Goal: Task Accomplishment & Management: Use online tool/utility

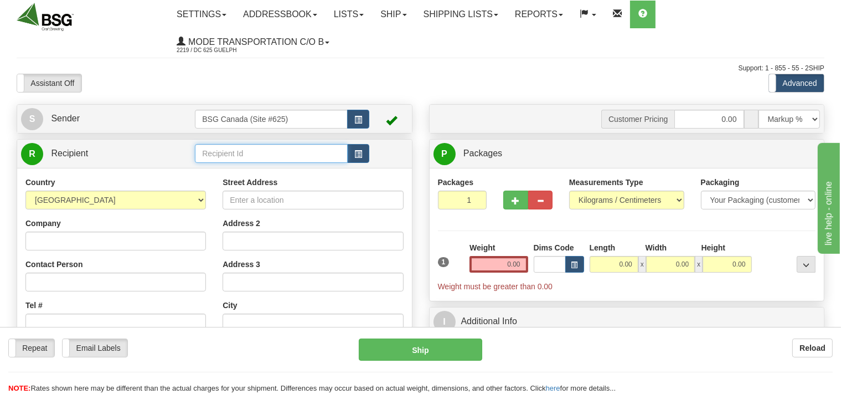
click at [205, 160] on input "text" at bounding box center [271, 153] width 152 height 19
drag, startPoint x: 275, startPoint y: 159, endPoint x: 206, endPoint y: 152, distance: 69.6
click at [203, 152] on input "Bridge BREWING" at bounding box center [271, 153] width 152 height 19
click at [217, 147] on input "Bridge BREWING" at bounding box center [271, 153] width 152 height 19
drag, startPoint x: 224, startPoint y: 153, endPoint x: 200, endPoint y: 156, distance: 24.0
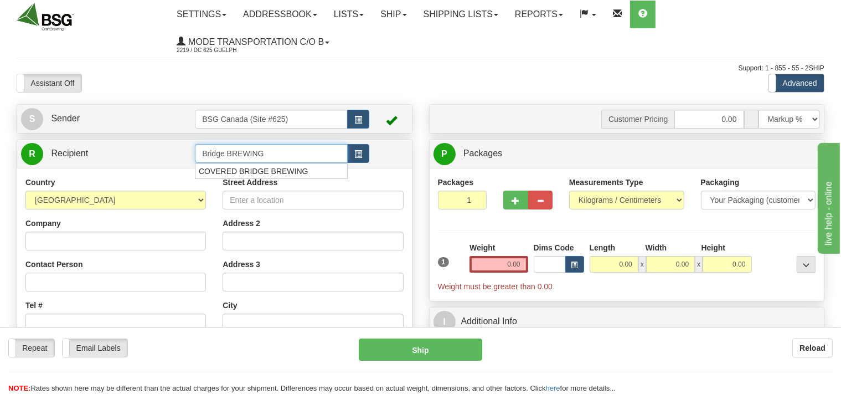
click at [200, 156] on input "Bridge BREWING" at bounding box center [271, 153] width 152 height 19
drag, startPoint x: 271, startPoint y: 149, endPoint x: 198, endPoint y: 154, distance: 73.3
click at [198, 154] on input "BRIDGE BREWING" at bounding box center [271, 153] width 152 height 19
type input "BRIDGE BREWING"
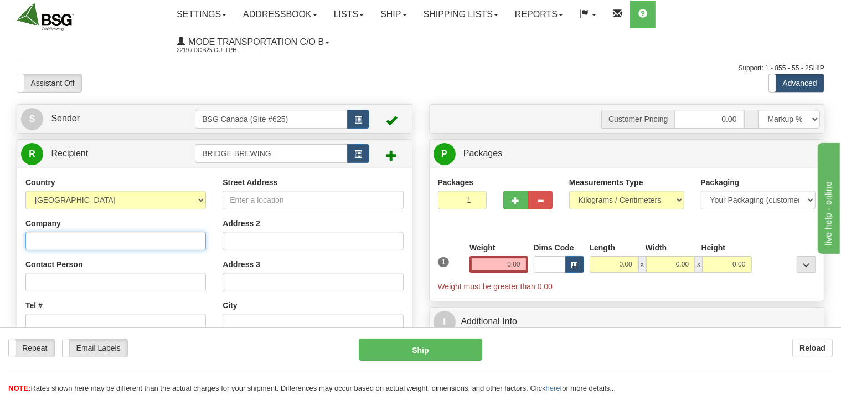
click at [41, 237] on input "Company" at bounding box center [115, 241] width 181 height 19
paste input "BRIDGE BREWING"
type input "BRIDGE BREWING"
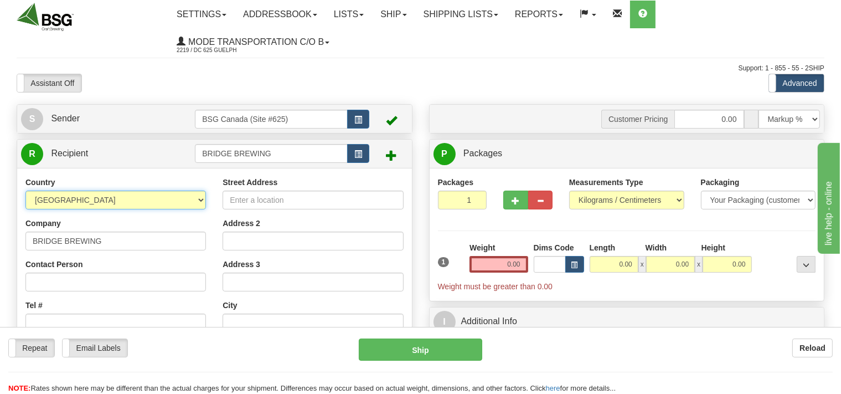
click at [25, 191] on select "[GEOGRAPHIC_DATA] [GEOGRAPHIC_DATA] [GEOGRAPHIC_DATA] [GEOGRAPHIC_DATA] [US_STA…" at bounding box center [115, 200] width 181 height 19
select select "CA"
click option "[GEOGRAPHIC_DATA]" at bounding box center [0, 0] width 0 height 0
click at [267, 202] on input "Street Address" at bounding box center [313, 200] width 181 height 19
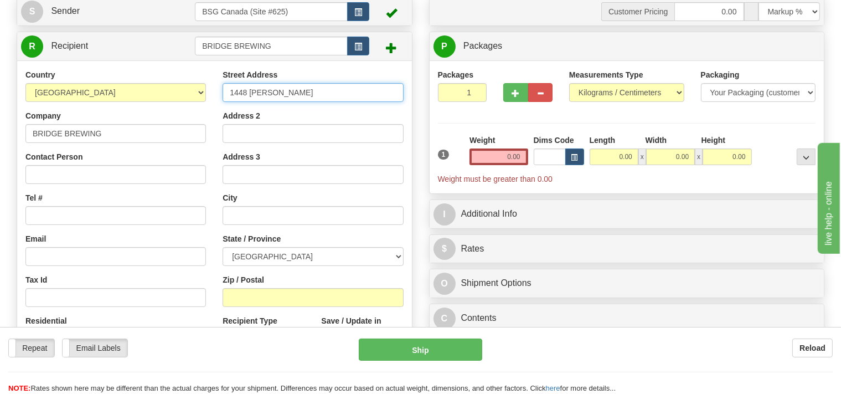
scroll to position [117, 0]
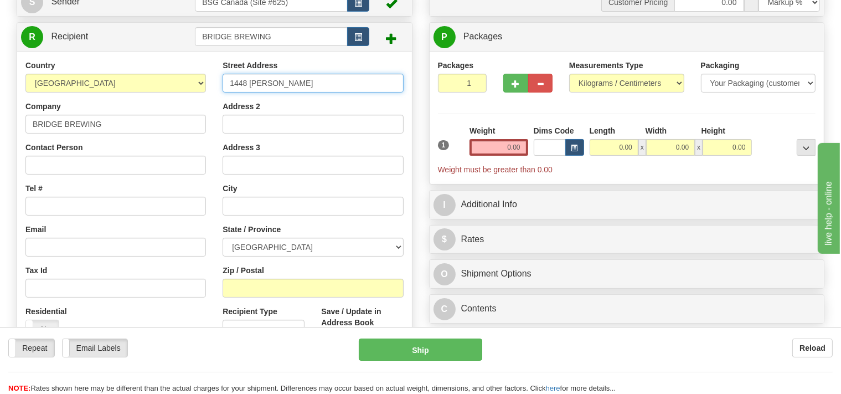
type input "1448 [PERSON_NAME]"
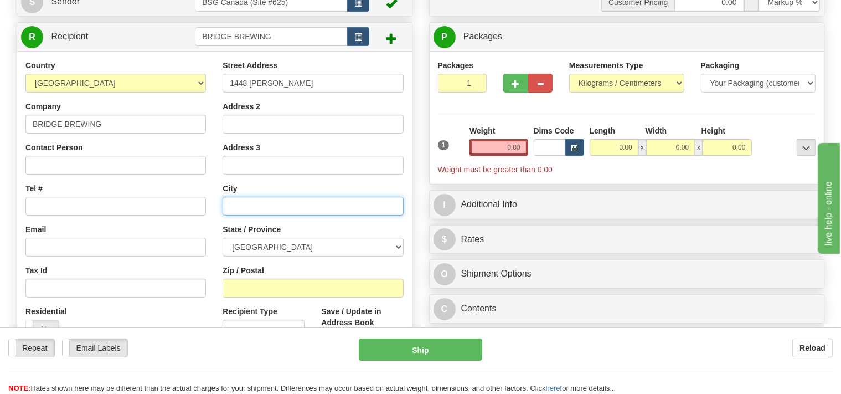
click at [247, 202] on input "text" at bounding box center [313, 206] width 181 height 19
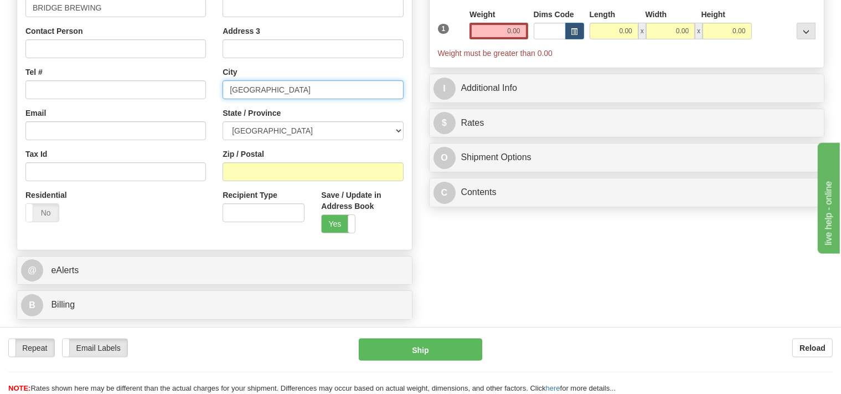
scroll to position [234, 0]
type input "[GEOGRAPHIC_DATA]"
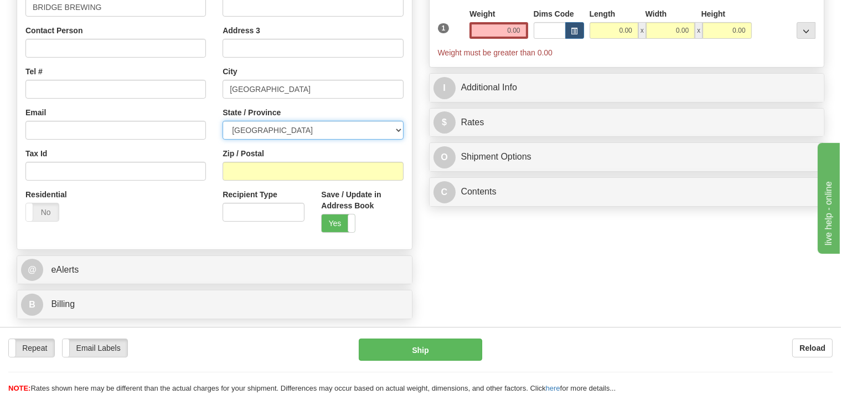
click at [223, 121] on select "[GEOGRAPHIC_DATA] [GEOGRAPHIC_DATA] [GEOGRAPHIC_DATA] [GEOGRAPHIC_DATA] [GEOGRA…" at bounding box center [313, 130] width 181 height 19
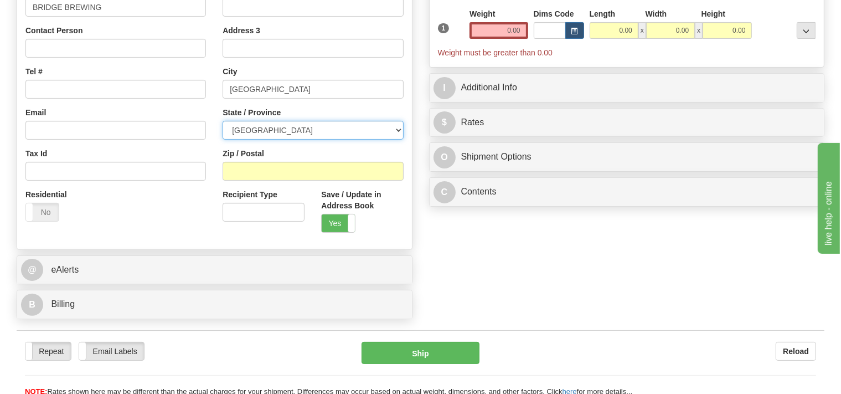
select select "BC"
click option "[GEOGRAPHIC_DATA]" at bounding box center [0, 0] width 0 height 0
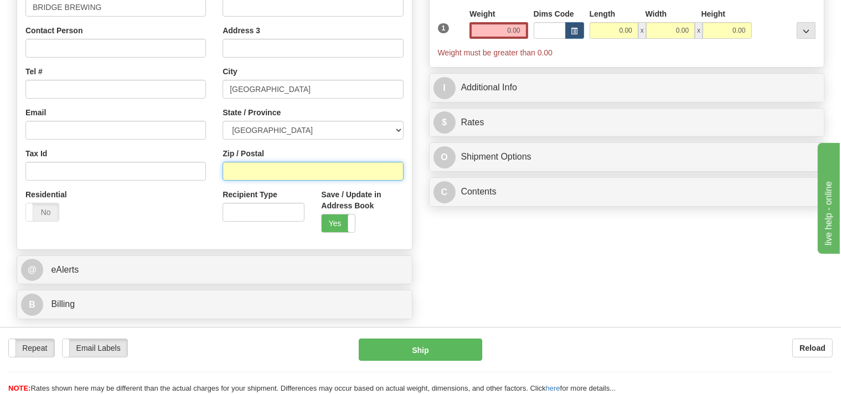
click at [263, 170] on input "Zip / Postal" at bounding box center [313, 171] width 181 height 19
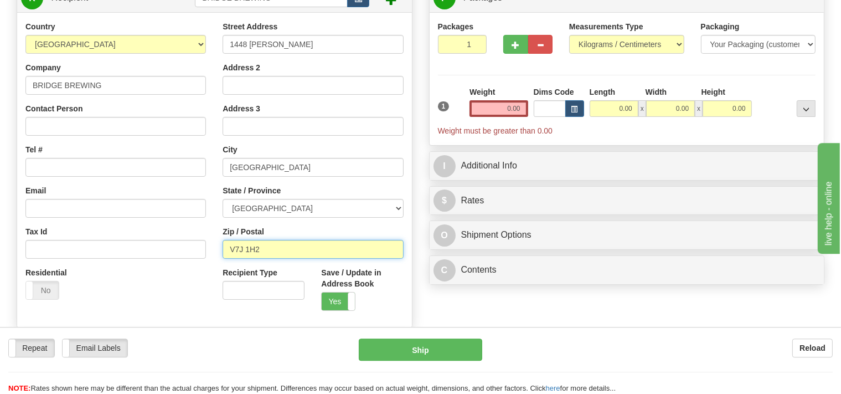
scroll to position [117, 0]
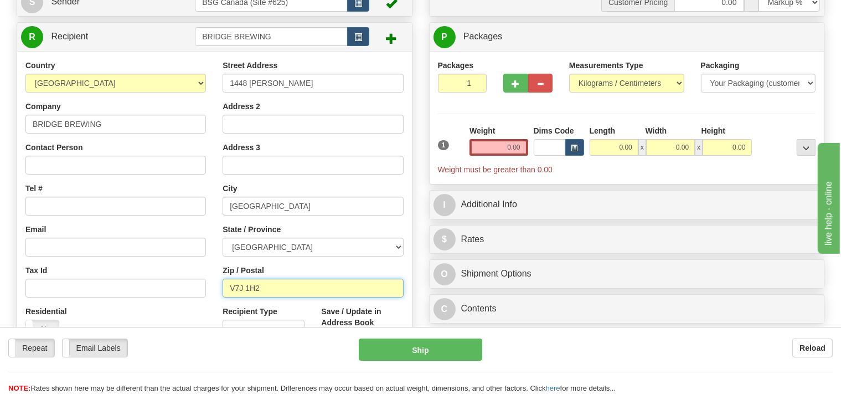
type input "V7J 1H2"
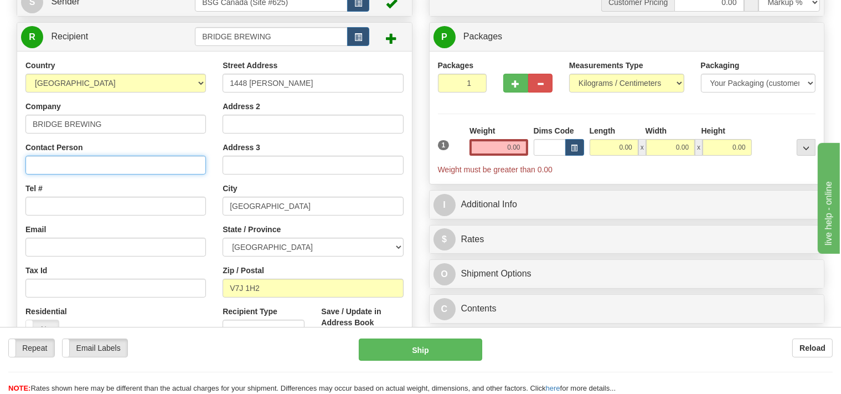
click at [63, 171] on input "Contact Person" at bounding box center [115, 165] width 181 height 19
click at [44, 166] on input "[PERSON_NAME]" at bounding box center [115, 165] width 181 height 19
click at [63, 166] on input "[PERSON_NAME]" at bounding box center [115, 165] width 181 height 19
type input "[PERSON_NAME]"
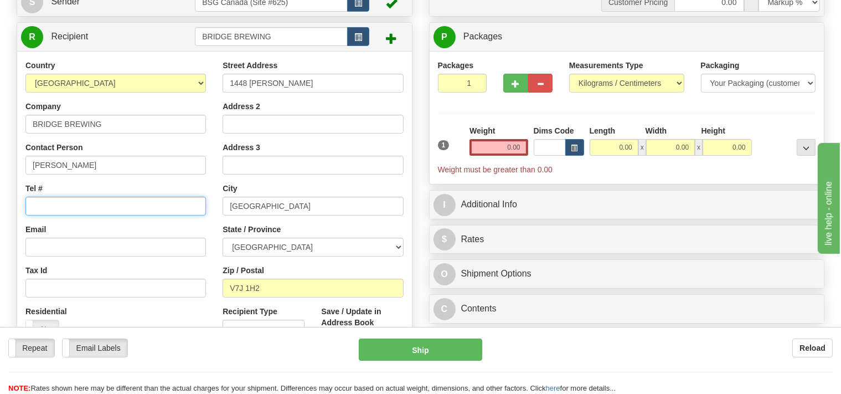
click at [55, 209] on input "Tel #" at bounding box center [115, 206] width 181 height 19
type input "[PHONE_NUMBER]"
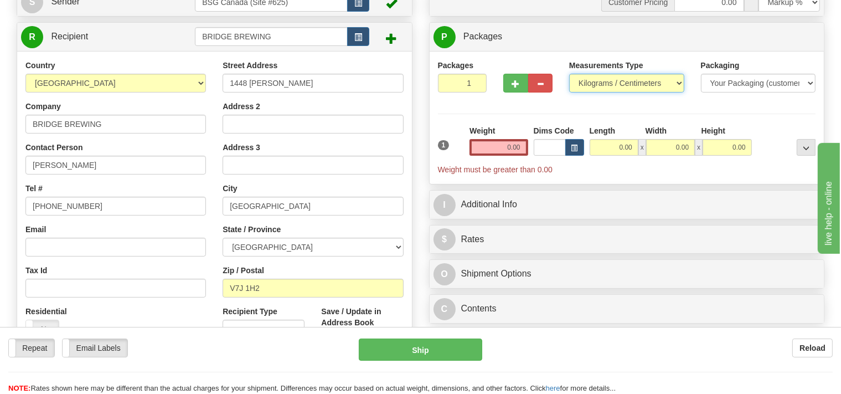
click at [569, 74] on select "Pounds / Inches Kilograms / Centimeters" at bounding box center [626, 83] width 115 height 19
select select "0"
click option "Pounds / Inches" at bounding box center [0, 0] width 0 height 0
click at [489, 142] on input "0.00" at bounding box center [499, 147] width 58 height 17
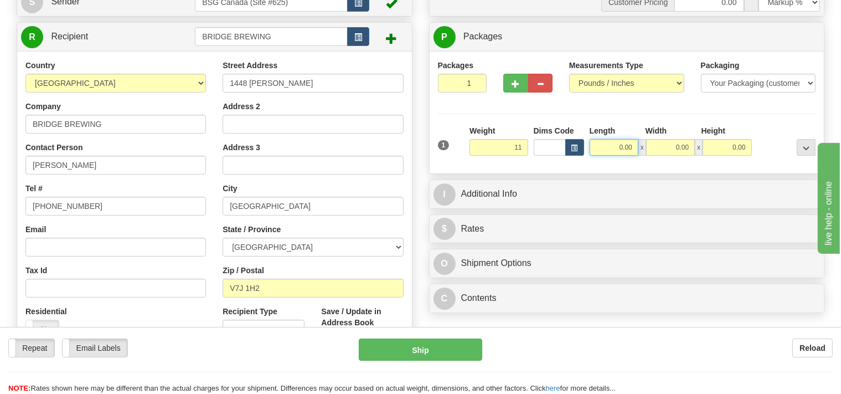
type input "11.00"
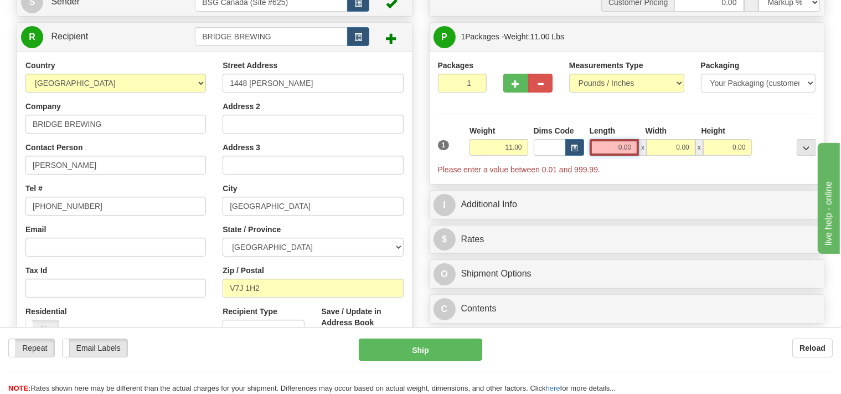
click at [617, 151] on input "0.00" at bounding box center [615, 147] width 50 height 17
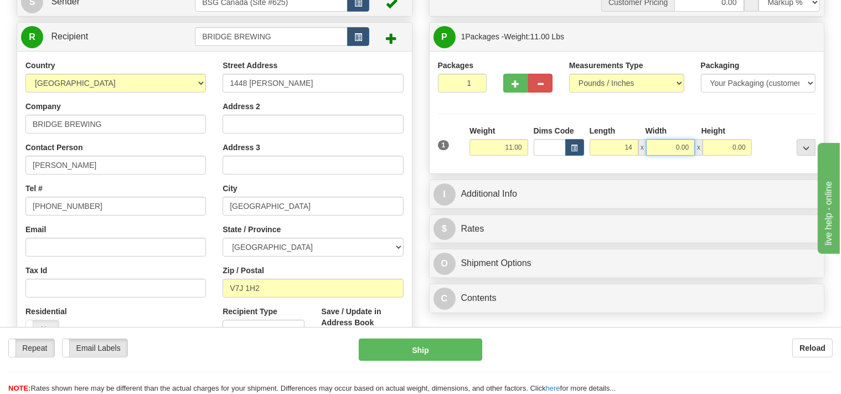
type input "14.00"
click at [654, 141] on input "0.00" at bounding box center [670, 147] width 49 height 17
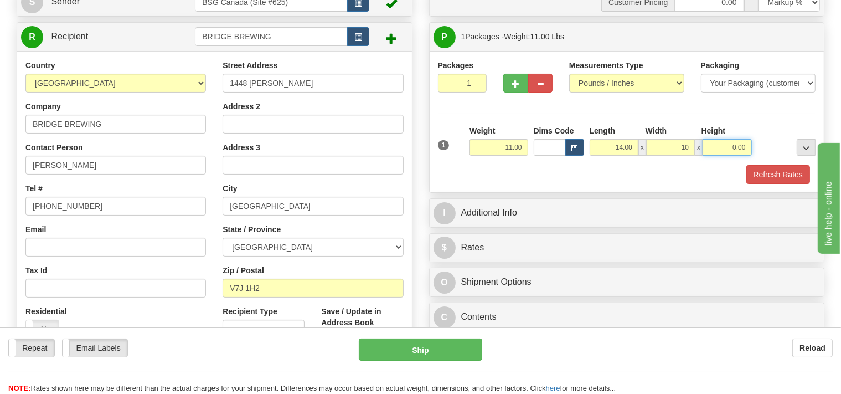
type input "10.00"
click at [712, 139] on input "0.00" at bounding box center [727, 147] width 49 height 17
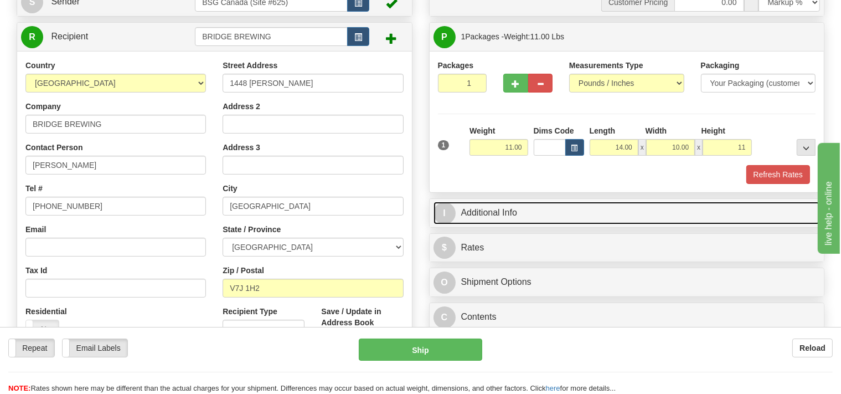
type input "11.00"
click at [557, 215] on link "I Additional Info" at bounding box center [627, 213] width 387 height 23
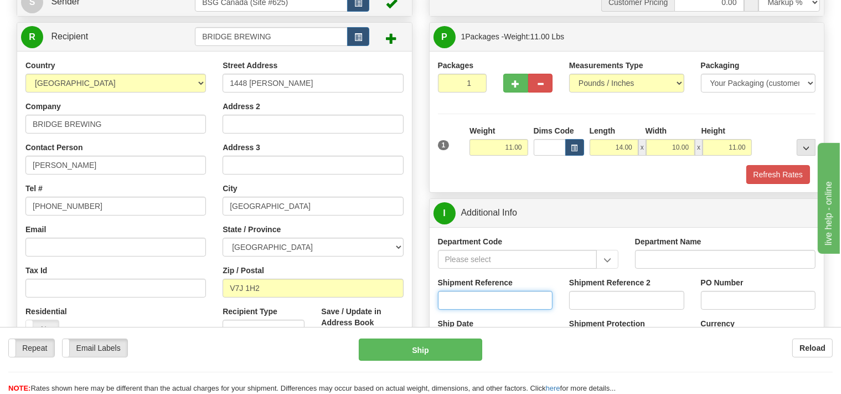
click at [461, 307] on input "Shipment Reference" at bounding box center [495, 300] width 115 height 19
type input "SO170-148687"
click at [757, 174] on button "Refresh Rates" at bounding box center [779, 174] width 64 height 19
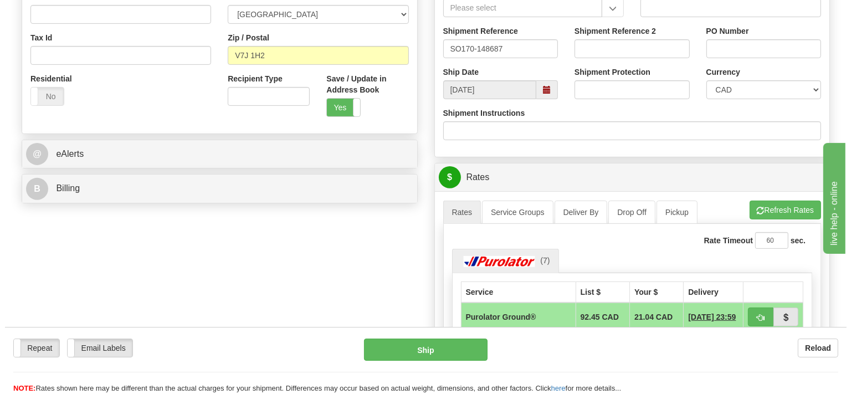
scroll to position [351, 0]
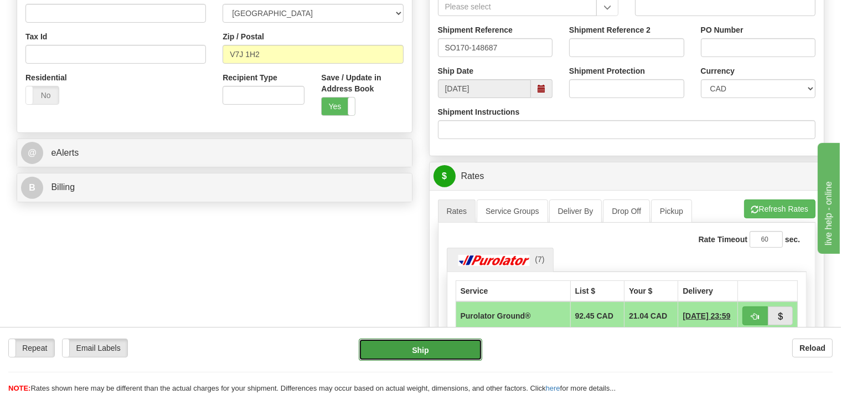
click at [446, 345] on button "Ship" at bounding box center [421, 349] width 124 height 22
type input "260"
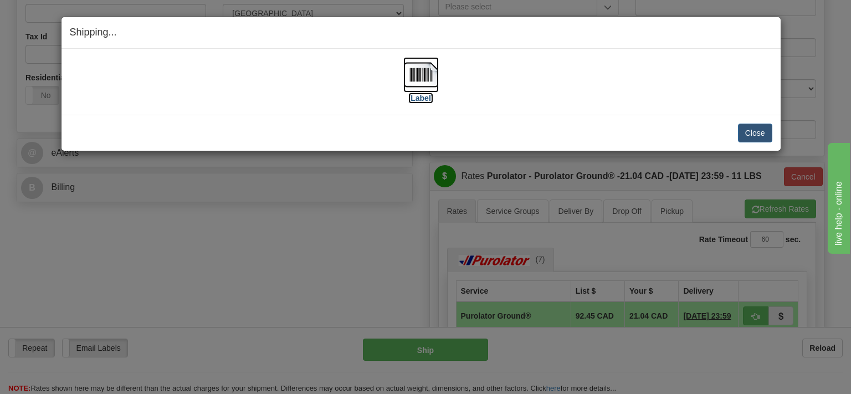
click at [425, 74] on img at bounding box center [420, 74] width 35 height 35
